Goal: Information Seeking & Learning: Learn about a topic

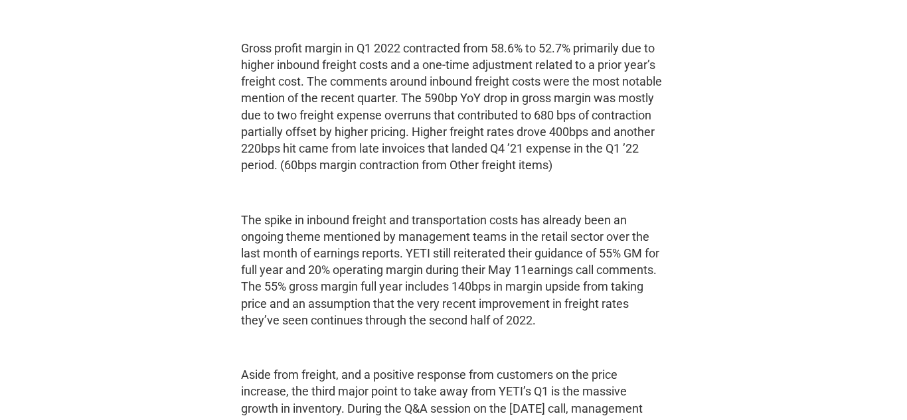
scroll to position [2076, 0]
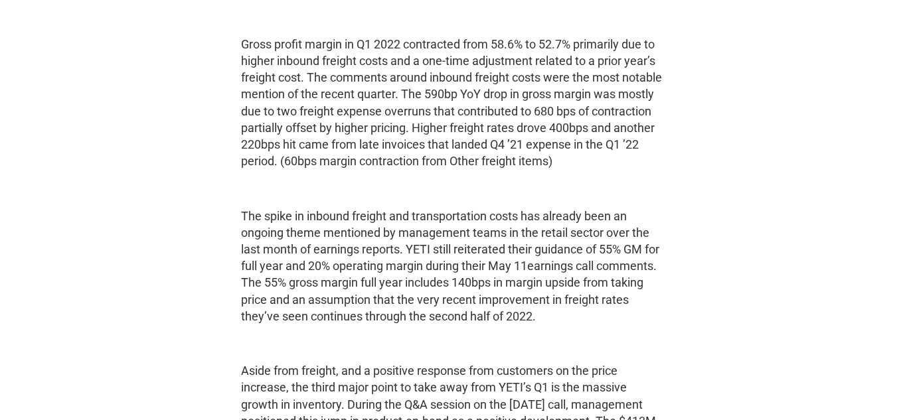
click at [497, 164] on p "Gross profit margin in Q1 2022 contracted from 58.6% to 52.7% primarily due to …" at bounding box center [453, 103] width 425 height 134
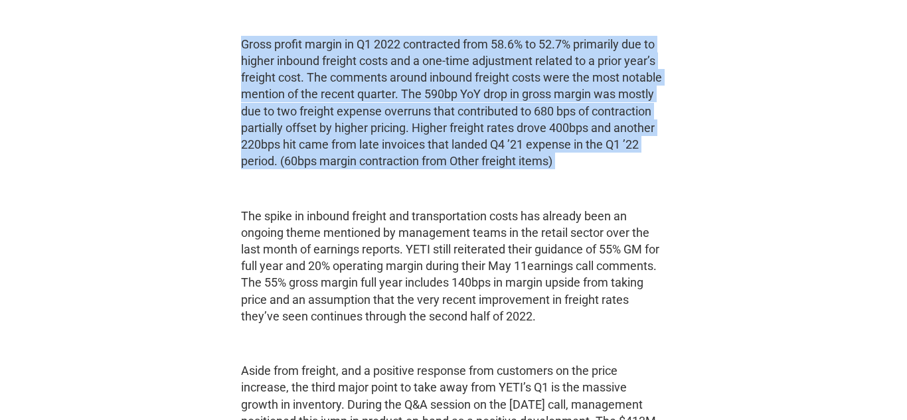
click at [497, 164] on p "Gross profit margin in Q1 2022 contracted from 58.6% to 52.7% primarily due to …" at bounding box center [453, 103] width 425 height 134
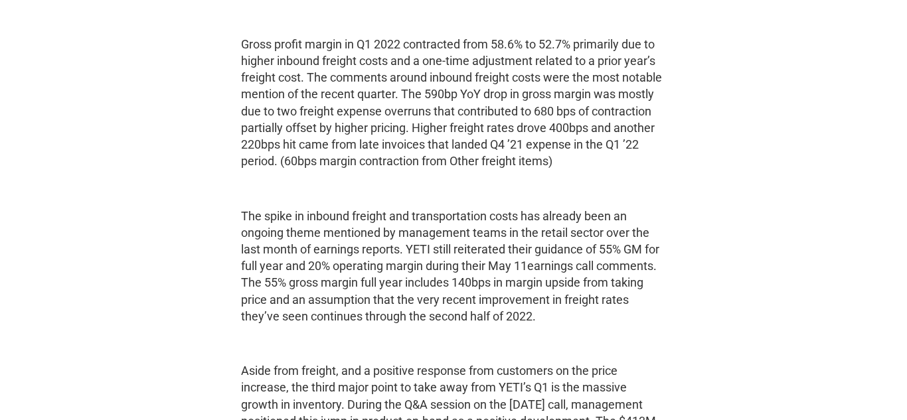
click at [497, 164] on p "Gross profit margin in Q1 2022 contracted from 58.6% to 52.7% primarily due to …" at bounding box center [453, 103] width 425 height 134
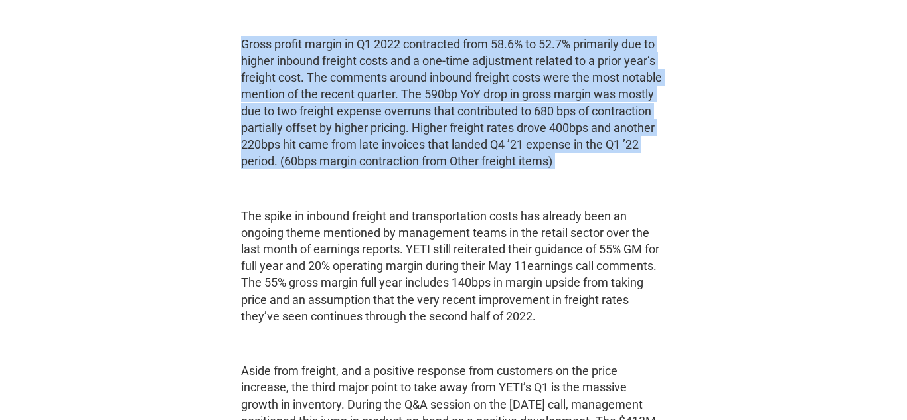
click at [497, 164] on p "Gross profit margin in Q1 2022 contracted from 58.6% to 52.7% primarily due to …" at bounding box center [453, 103] width 425 height 134
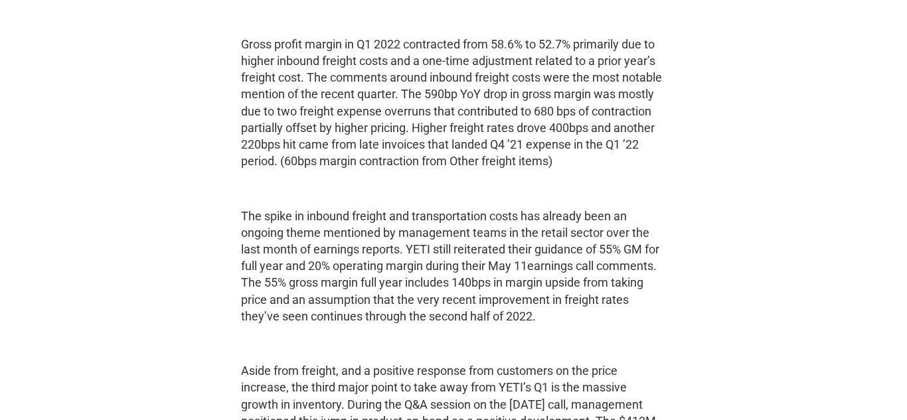
click at [497, 164] on p "Gross profit margin in Q1 2022 contracted from 58.6% to 52.7% primarily due to …" at bounding box center [453, 103] width 425 height 134
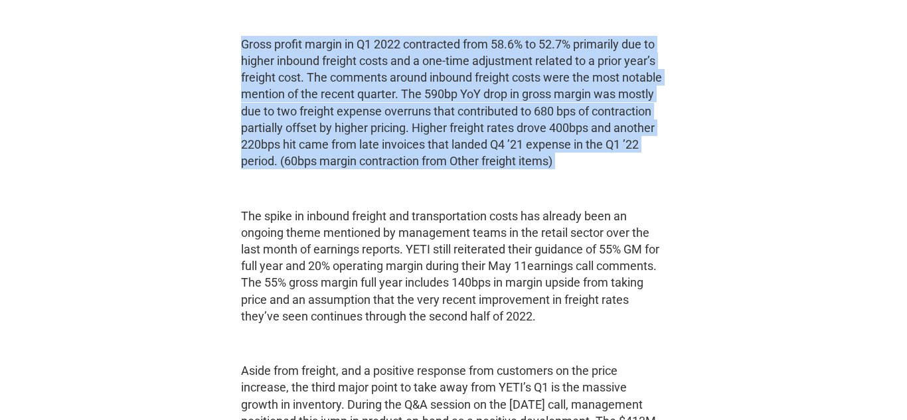
click at [343, 293] on p "The spike in inbound freight and transportation costs has already been an ongoi…" at bounding box center [453, 266] width 425 height 117
